Goal: Find specific page/section: Find specific page/section

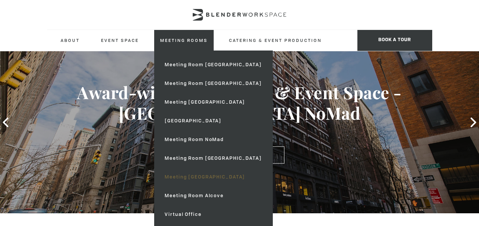
scroll to position [36, 0]
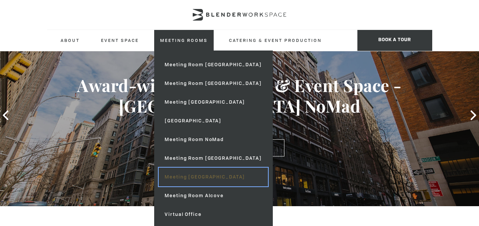
click at [193, 174] on link "Meeting [GEOGRAPHIC_DATA]" at bounding box center [213, 177] width 109 height 19
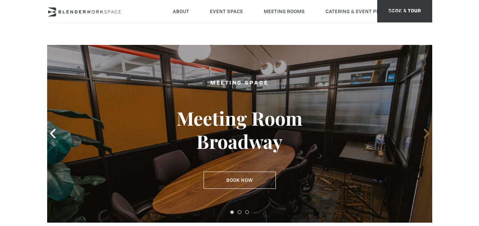
click at [424, 133] on icon at bounding box center [427, 134] width 10 height 10
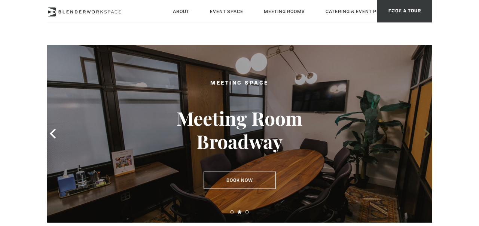
click at [424, 133] on icon at bounding box center [427, 134] width 10 height 10
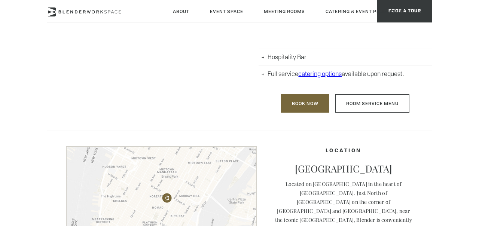
scroll to position [483, 0]
